Goal: Task Accomplishment & Management: Use online tool/utility

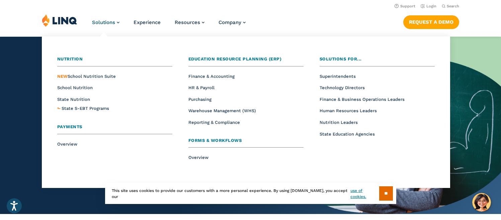
click at [74, 127] on span "Payments" at bounding box center [69, 126] width 25 height 5
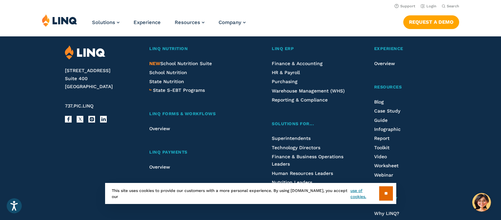
scroll to position [1766, 0]
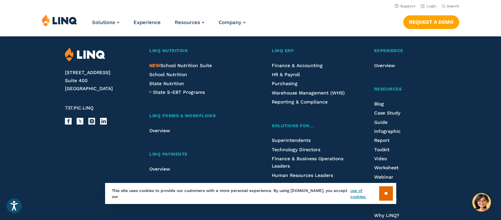
click at [51, 23] on img at bounding box center [59, 20] width 35 height 13
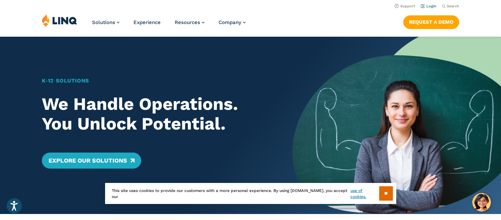
click at [427, 6] on link "Login" at bounding box center [429, 6] width 16 height 4
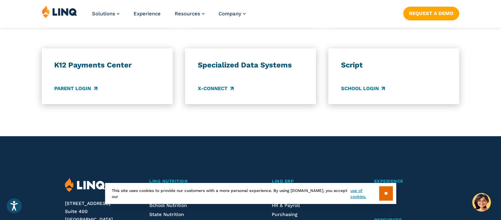
scroll to position [593, 0]
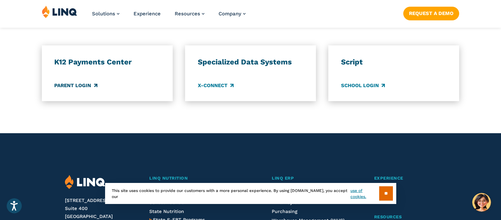
click at [82, 85] on link "Parent Login" at bounding box center [75, 85] width 43 height 7
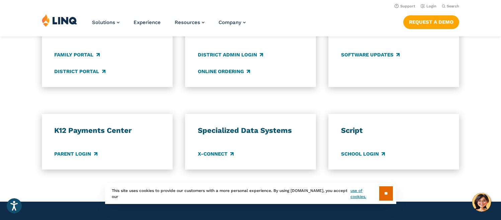
scroll to position [479, 0]
